Goal: Navigation & Orientation: Find specific page/section

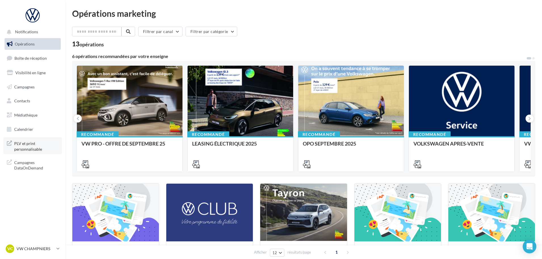
click at [32, 149] on span "PLV et print personnalisable" at bounding box center [36, 145] width 44 height 12
